Goal: Check status: Check status

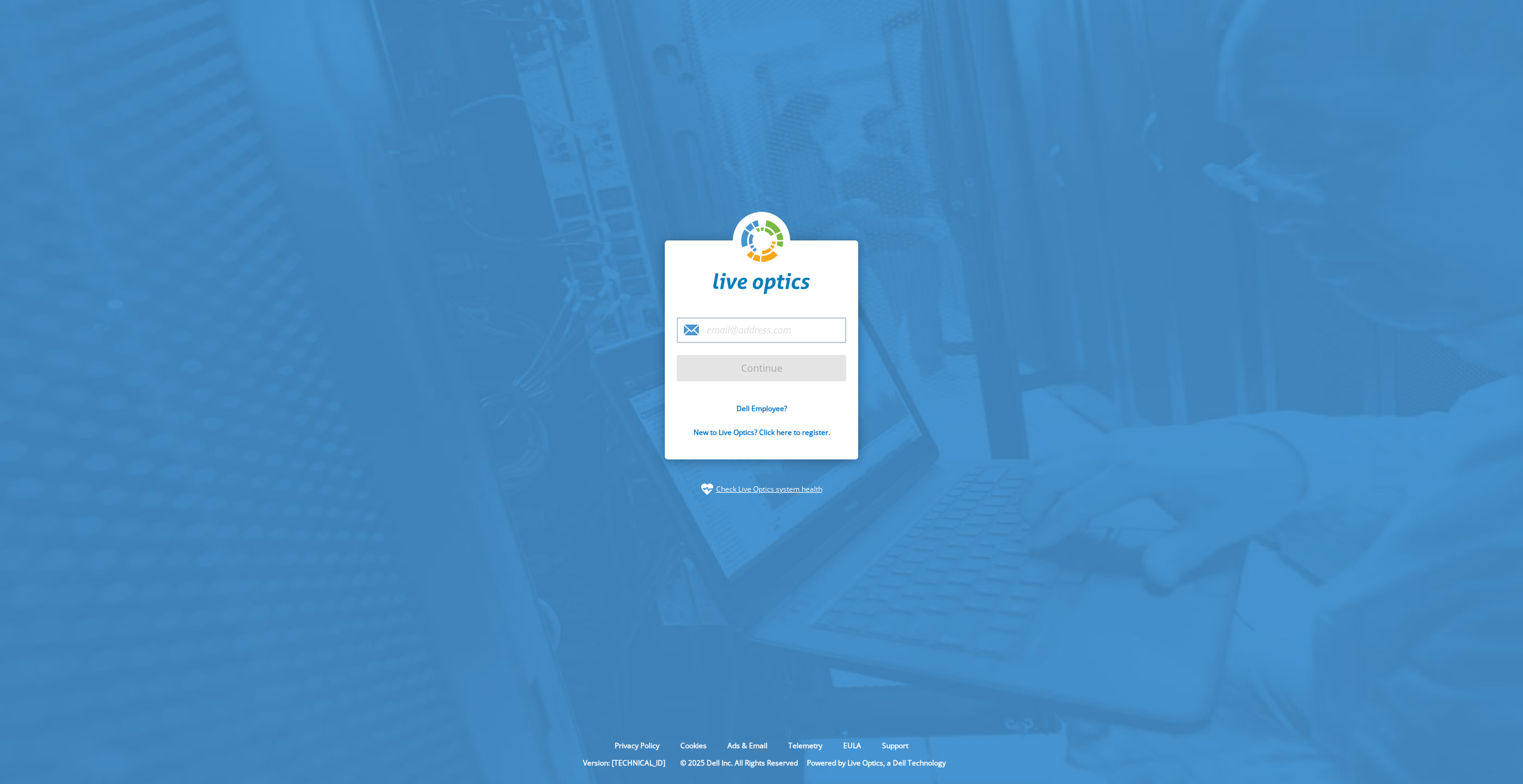
click at [769, 323] on input "email" at bounding box center [761, 330] width 170 height 25
type input "bader.ayoub@dell.com"
click at [751, 368] on input "Continue" at bounding box center [761, 368] width 170 height 26
